Goal: Book appointment/travel/reservation

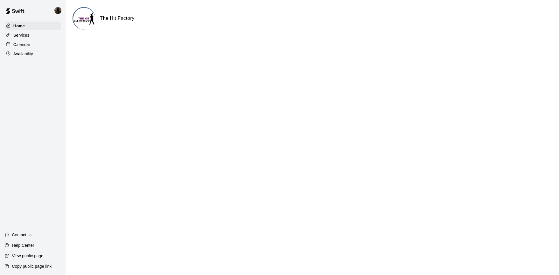
click at [38, 47] on div "Calendar" at bounding box center [33, 44] width 56 height 9
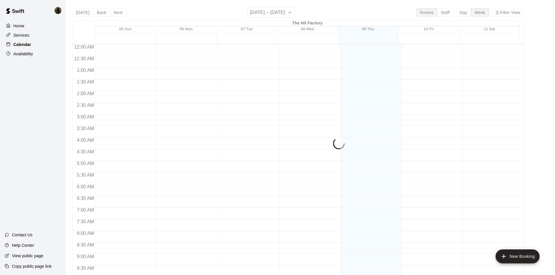
scroll to position [299, 0]
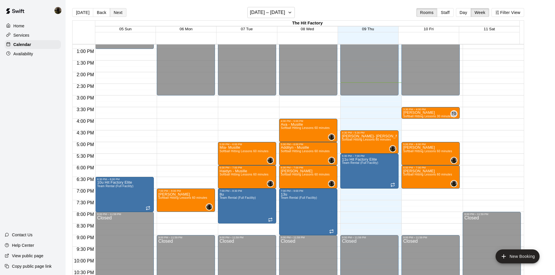
click at [116, 15] on button "Next" at bounding box center [118, 12] width 16 height 9
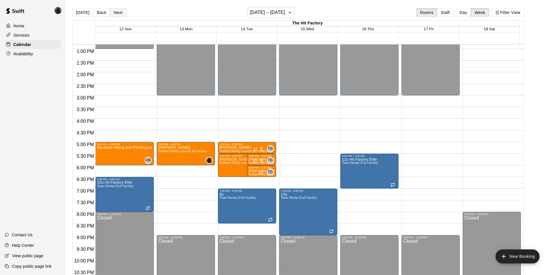
click at [116, 15] on button "Next" at bounding box center [118, 12] width 16 height 9
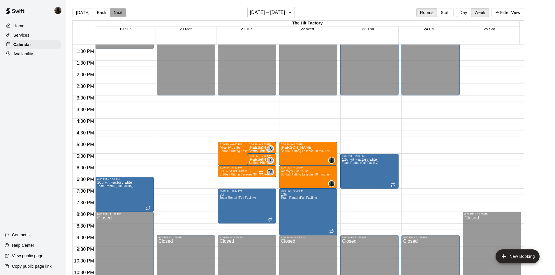
click at [117, 15] on button "Next" at bounding box center [118, 12] width 16 height 9
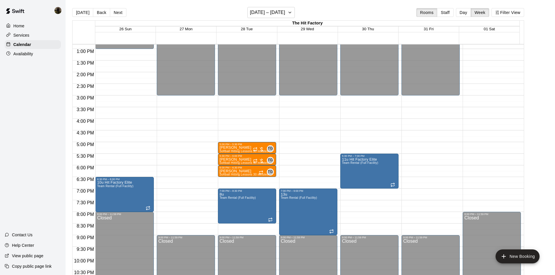
click at [256, 29] on div "28 Tue" at bounding box center [246, 30] width 61 height 6
click at [246, 31] on span "28 Tue" at bounding box center [247, 29] width 12 height 4
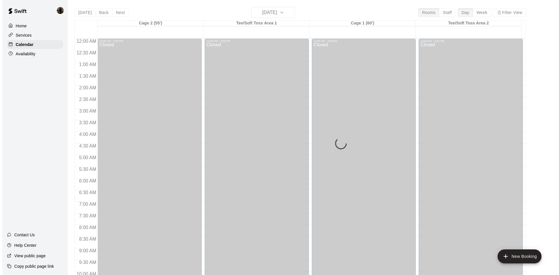
scroll to position [317, 0]
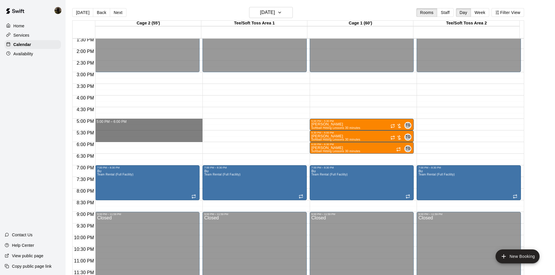
drag, startPoint x: 111, startPoint y: 120, endPoint x: 113, endPoint y: 139, distance: 19.1
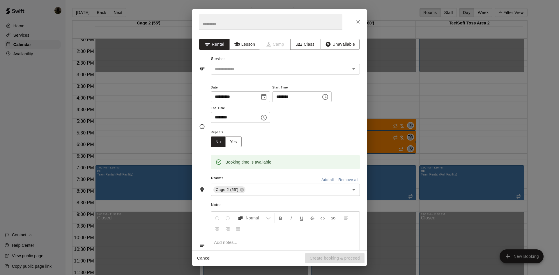
click at [272, 23] on input "text" at bounding box center [270, 21] width 143 height 15
type input "**********"
click at [247, 47] on button "Lesson" at bounding box center [245, 44] width 31 height 11
click at [251, 69] on input "text" at bounding box center [277, 69] width 128 height 7
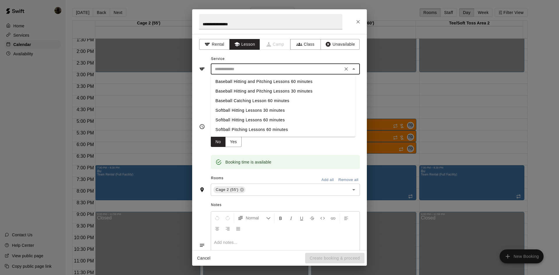
click at [254, 120] on li "Softball Hitting Lessons 60 minutes" at bounding box center [283, 120] width 145 height 10
type input "**********"
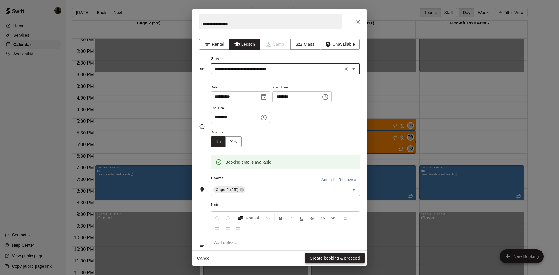
click at [337, 257] on button "Create booking & proceed" at bounding box center [334, 258] width 59 height 11
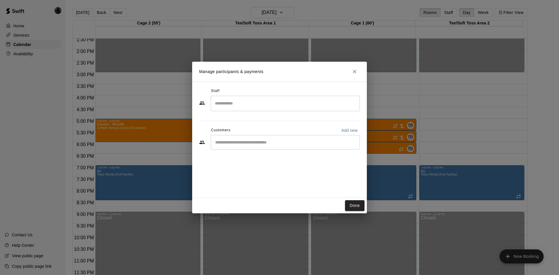
click at [258, 105] on input "Search staff" at bounding box center [286, 103] width 144 height 10
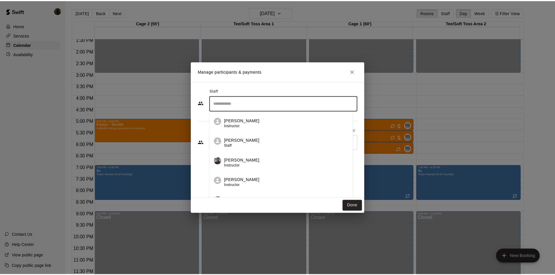
scroll to position [29, 0]
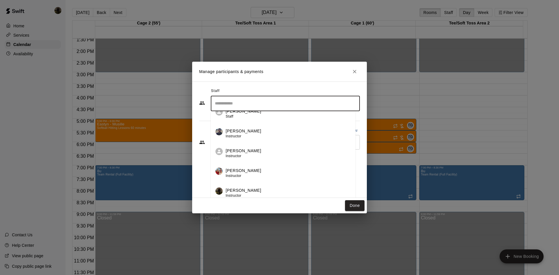
click at [262, 189] on div "[PERSON_NAME] Instructor" at bounding box center [288, 193] width 125 height 11
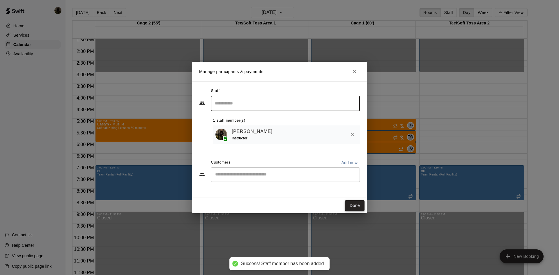
click at [360, 207] on button "Done" at bounding box center [355, 205] width 20 height 11
